Goal: Task Accomplishment & Management: Manage account settings

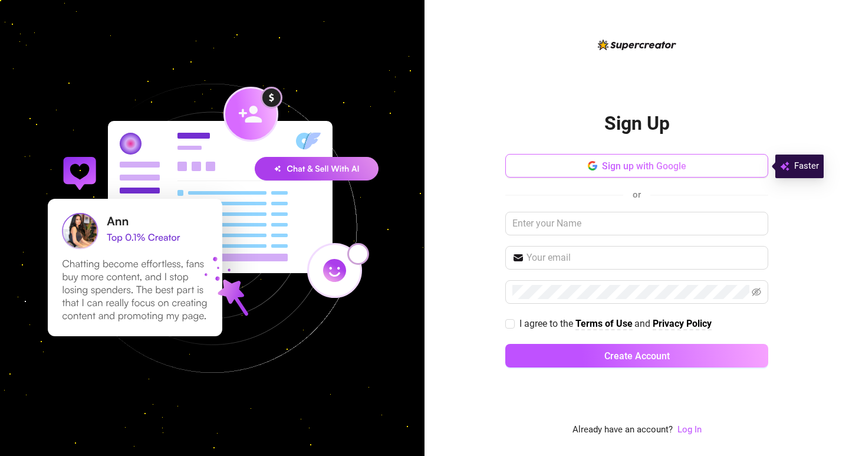
click at [632, 168] on span "Sign up with Google" at bounding box center [644, 165] width 84 height 11
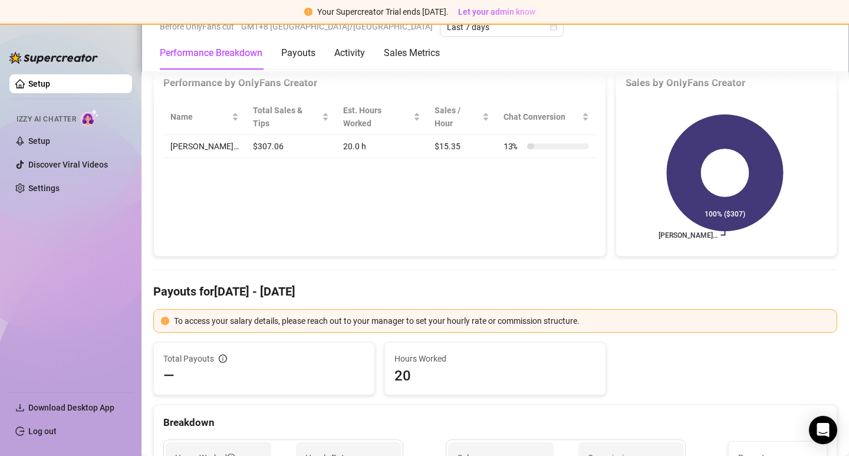
scroll to position [354, 0]
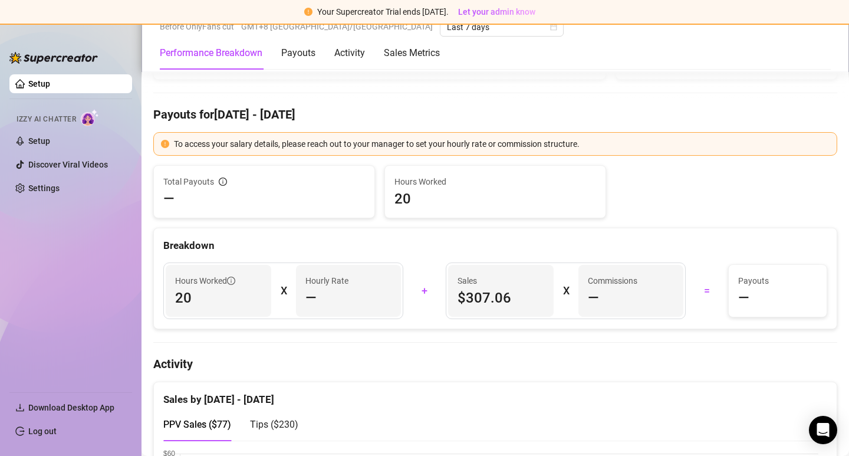
click at [55, 233] on ul "Setup Izzy AI Chatter Setup Discover Viral Videos Settings" at bounding box center [70, 228] width 123 height 317
click at [93, 406] on span "Download Desktop App" at bounding box center [71, 407] width 86 height 9
click at [68, 396] on ul "Download Desktop App Log out" at bounding box center [70, 416] width 123 height 58
click at [48, 60] on img at bounding box center [53, 58] width 88 height 12
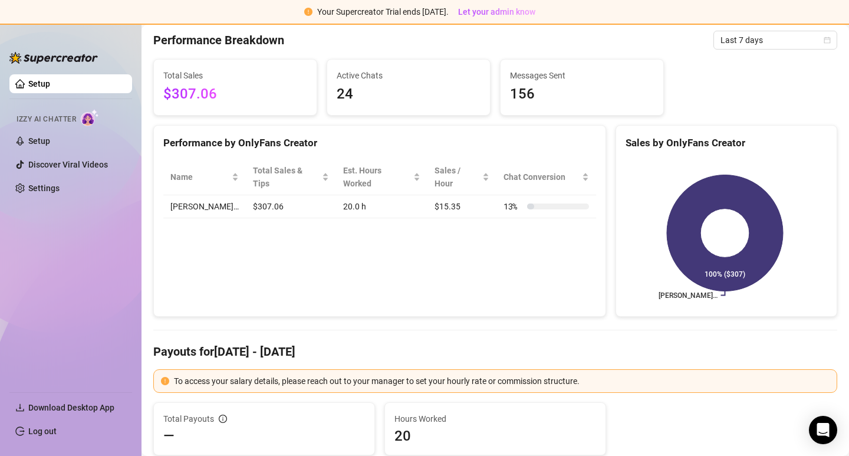
scroll to position [0, 0]
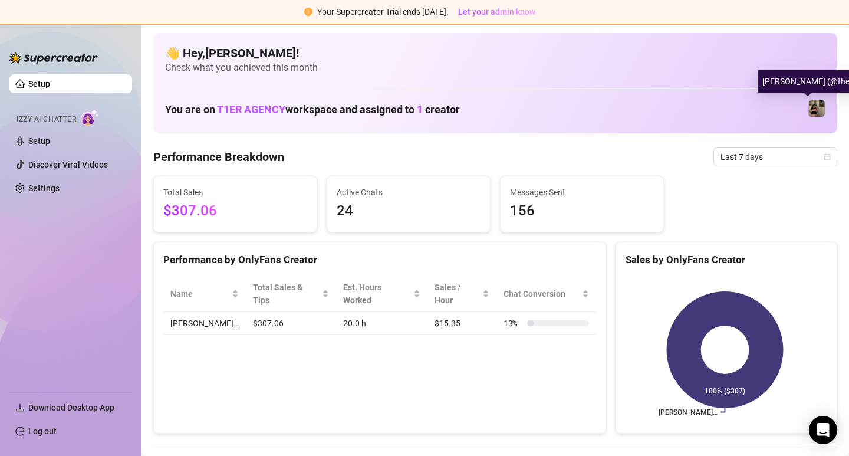
click at [808, 108] on img at bounding box center [816, 108] width 17 height 17
click at [121, 32] on aside "Setup Izzy AI Chatter Setup Discover Viral Videos Settings Download Desktop App…" at bounding box center [71, 240] width 142 height 432
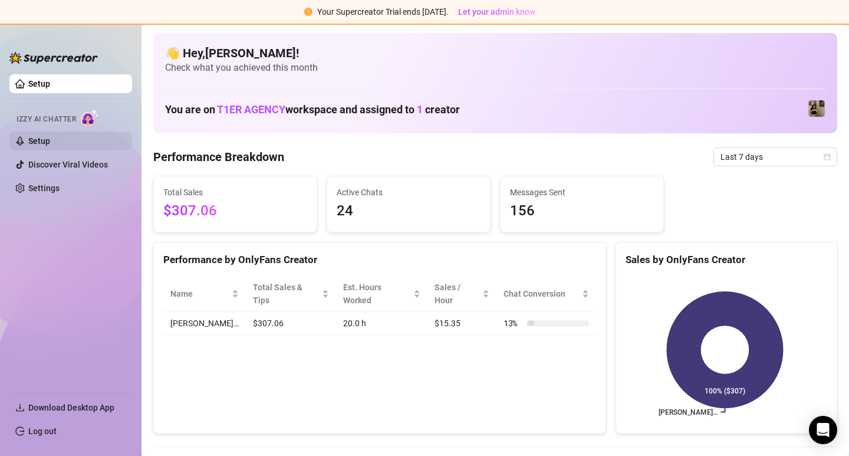
click at [39, 139] on link "Setup" at bounding box center [39, 140] width 22 height 9
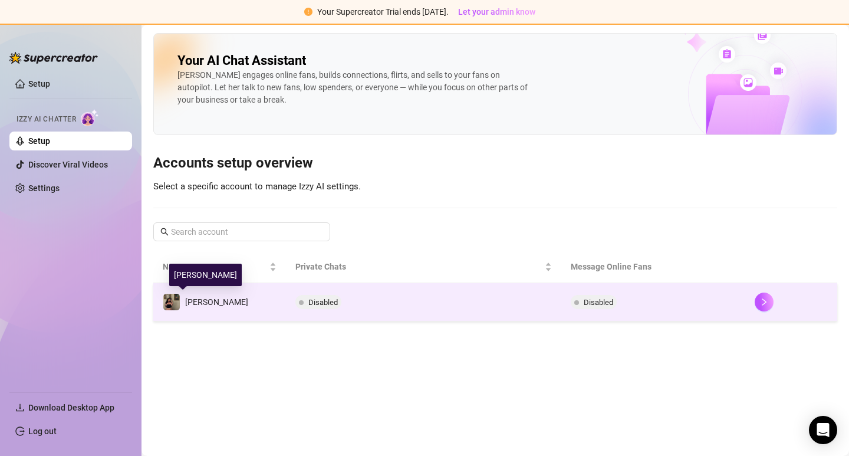
click at [172, 304] on img at bounding box center [171, 302] width 17 height 17
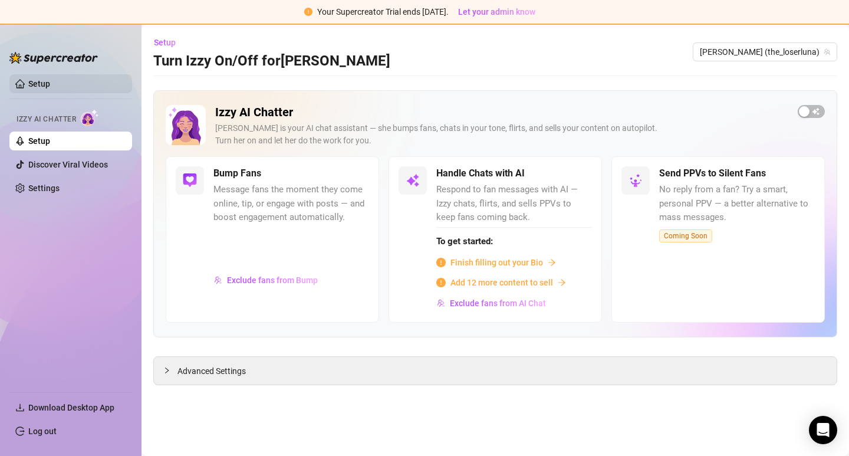
click at [29, 82] on link "Setup" at bounding box center [39, 83] width 22 height 9
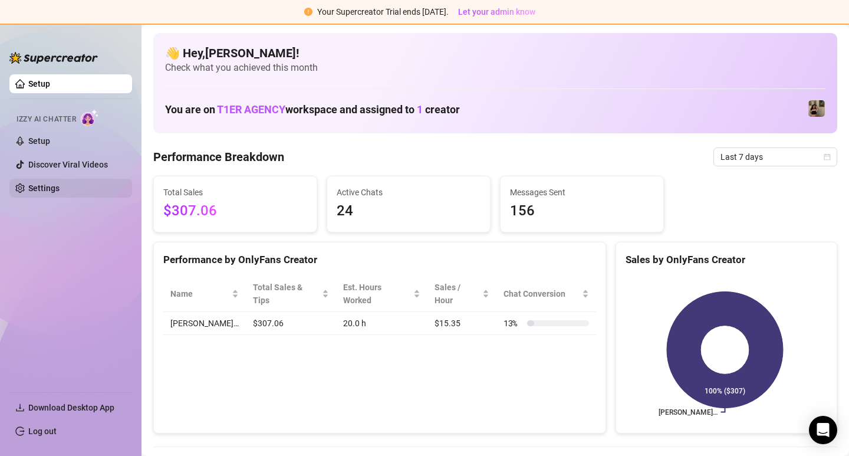
click at [42, 193] on link "Settings" at bounding box center [43, 187] width 31 height 9
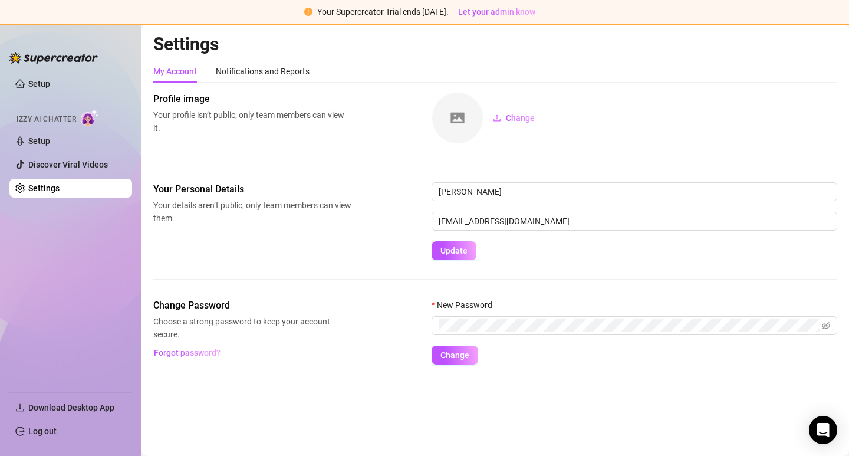
click at [84, 396] on ul "Download Desktop App Log out" at bounding box center [70, 416] width 123 height 58
click at [71, 404] on span "Download Desktop App" at bounding box center [71, 407] width 86 height 9
click at [266, 71] on div "Notifications and Reports" at bounding box center [263, 71] width 94 height 13
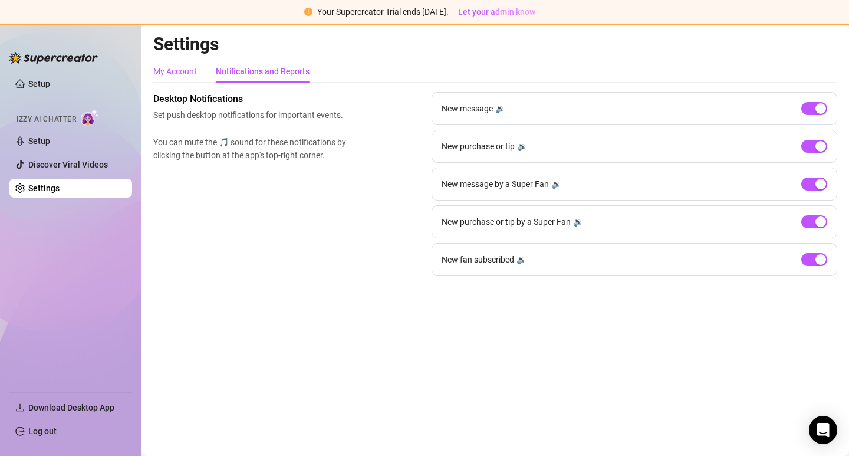
click at [173, 67] on div "My Account" at bounding box center [175, 71] width 44 height 13
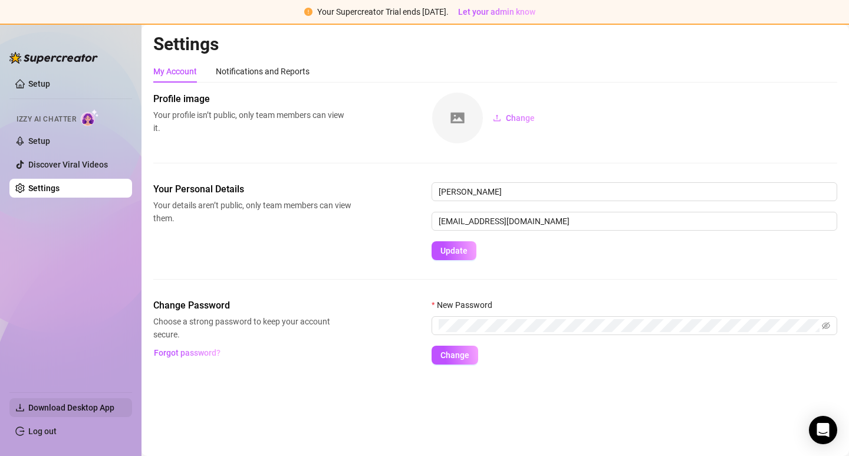
click at [64, 403] on span "Download Desktop App" at bounding box center [71, 407] width 86 height 9
